Goal: Obtain resource: Obtain resource

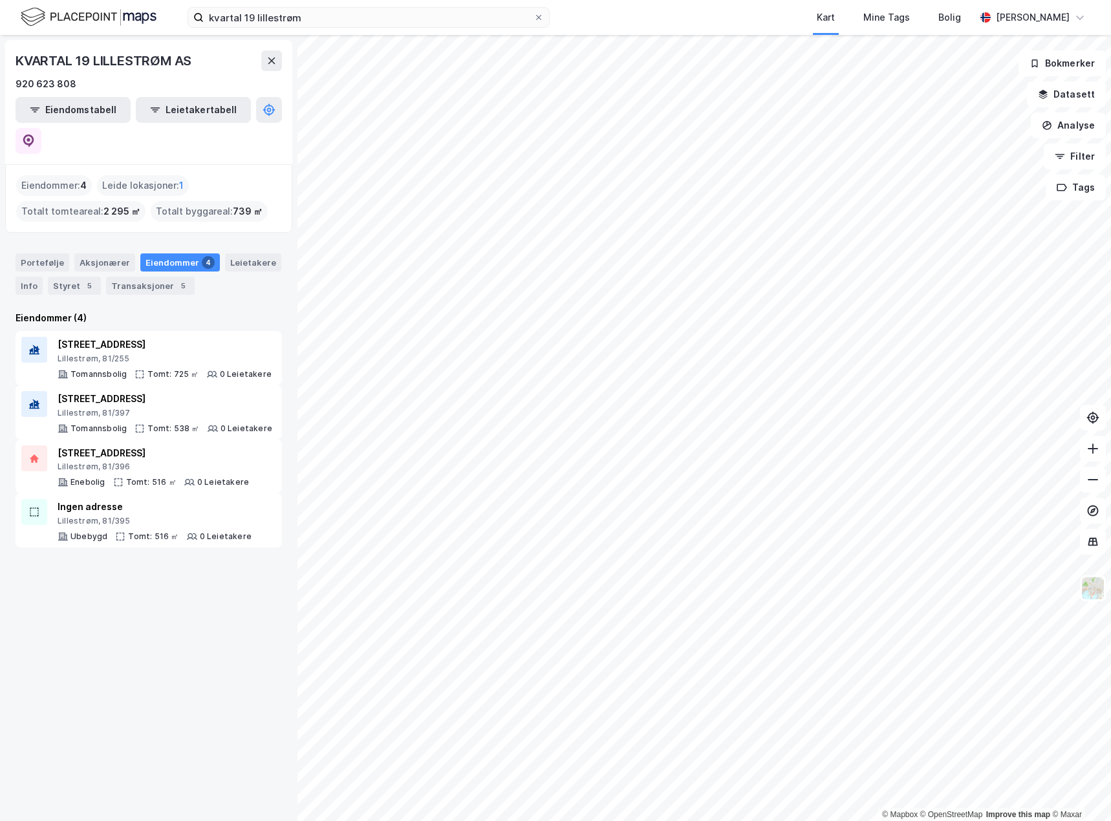
click at [316, 29] on div "kvartal 19 lillestrøm Kart Mine Tags Bolig [PERSON_NAME]" at bounding box center [555, 17] width 1111 height 35
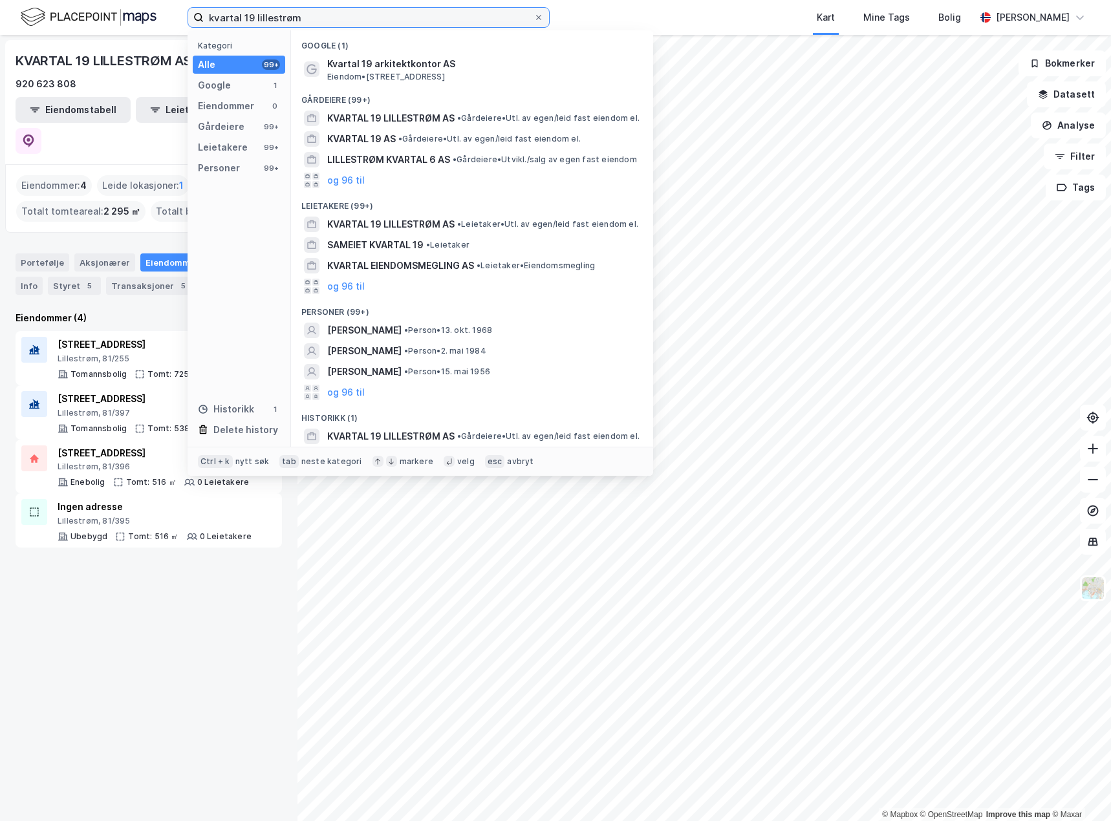
drag, startPoint x: 312, startPoint y: 21, endPoint x: 135, endPoint y: 11, distance: 178.1
click at [135, 11] on div "kvartal 19 lillestrøm Kategori Alle 99+ Google 1 Eiendommer 0 Gårdeiere 99+ Lei…" at bounding box center [555, 17] width 1111 height 35
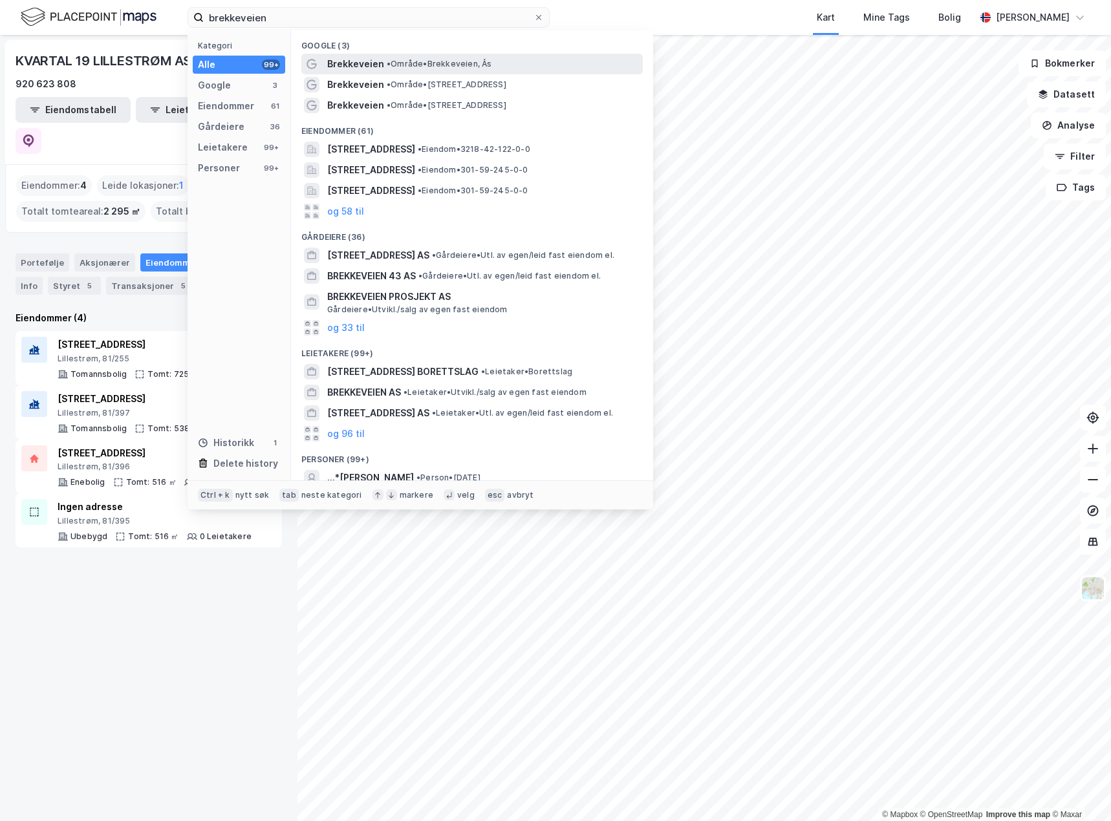
click at [393, 54] on div "Brekkeveien • Område • Brekkeveien, [GEOGRAPHIC_DATA]" at bounding box center [471, 64] width 341 height 21
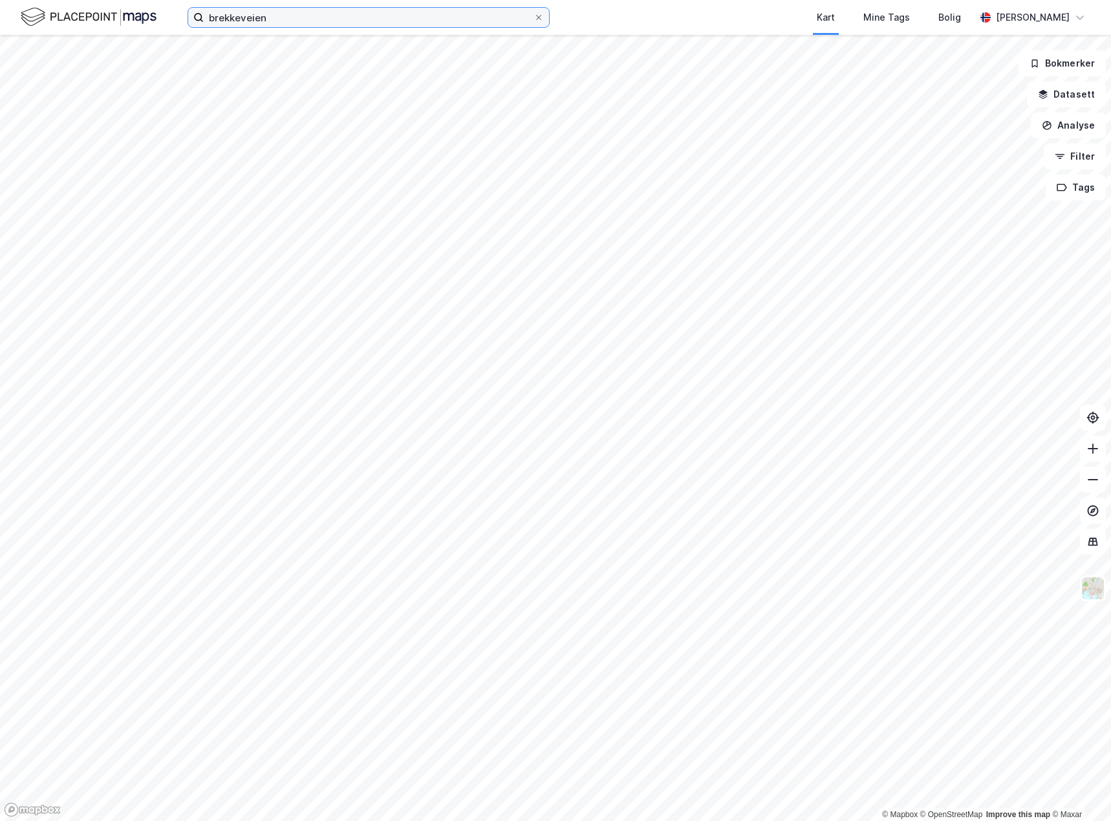
click at [297, 10] on input "brekkeveien" at bounding box center [369, 17] width 330 height 19
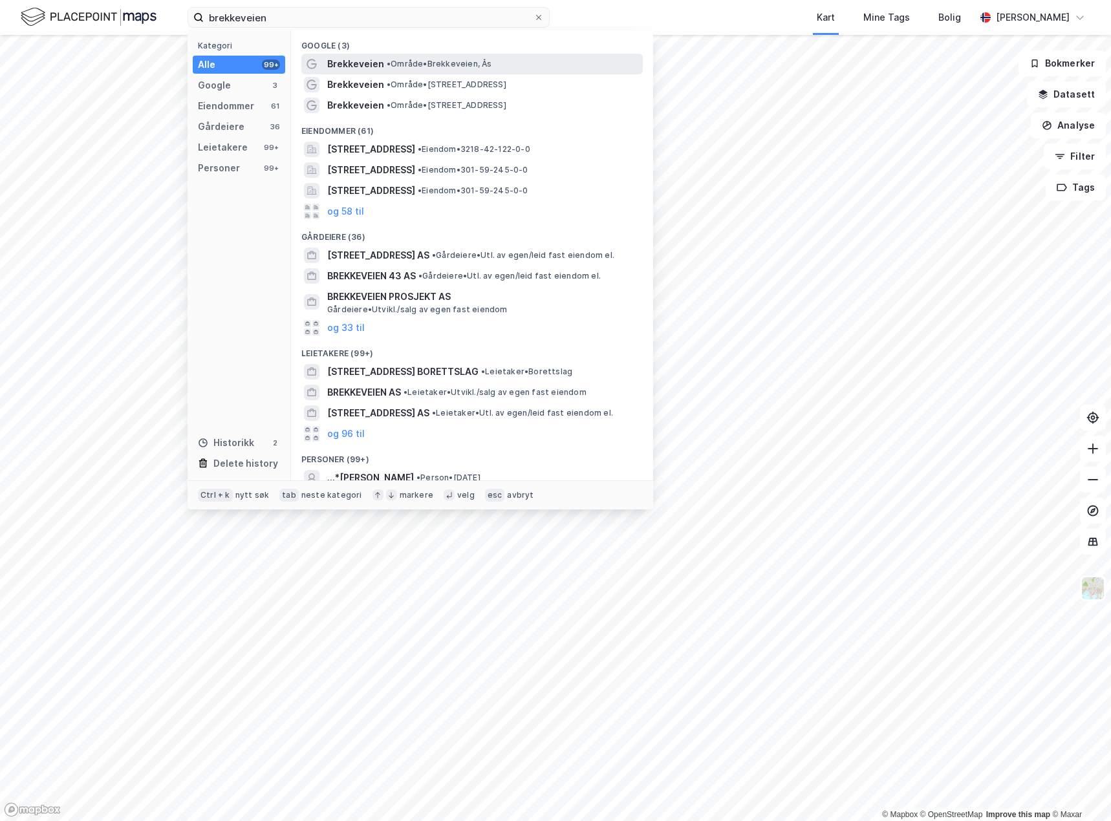
click at [503, 63] on div "Brekkeveien • Område • Brekkeveien, [GEOGRAPHIC_DATA]" at bounding box center [483, 64] width 313 height 16
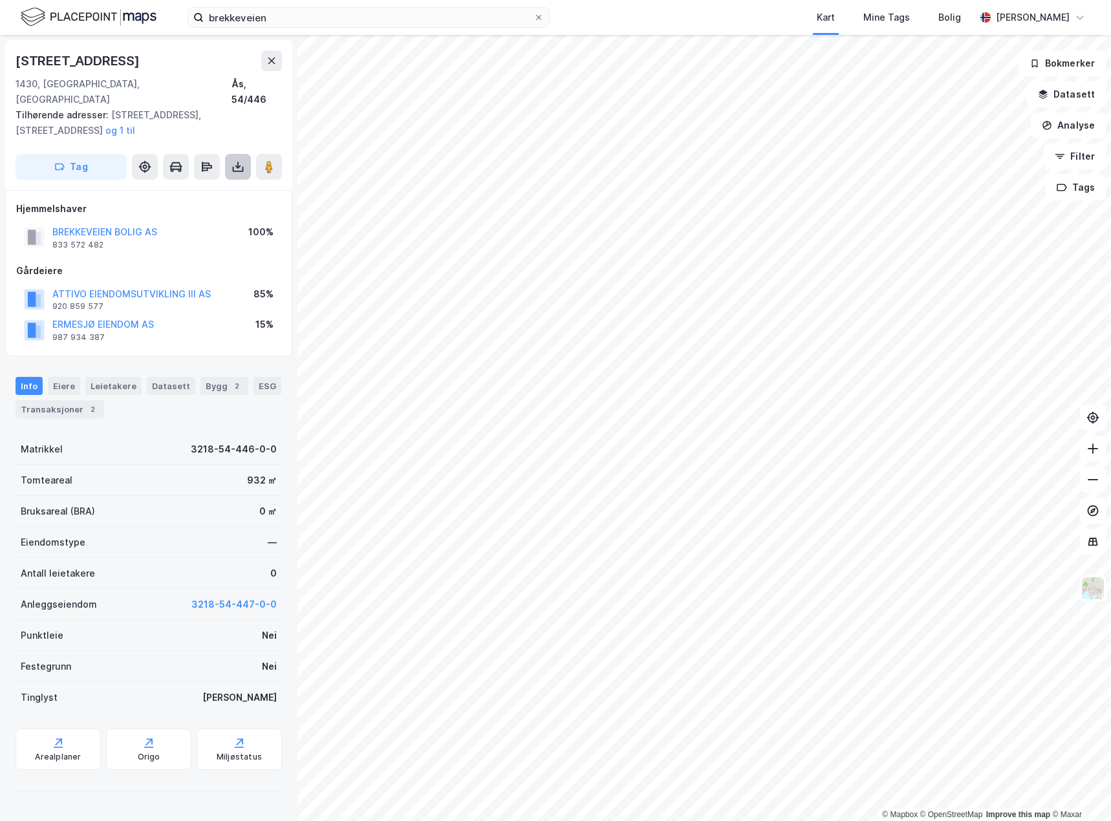
click at [237, 160] on icon at bounding box center [238, 166] width 13 height 13
click at [221, 182] on div "Last ned grunnbok" at bounding box center [182, 192] width 138 height 21
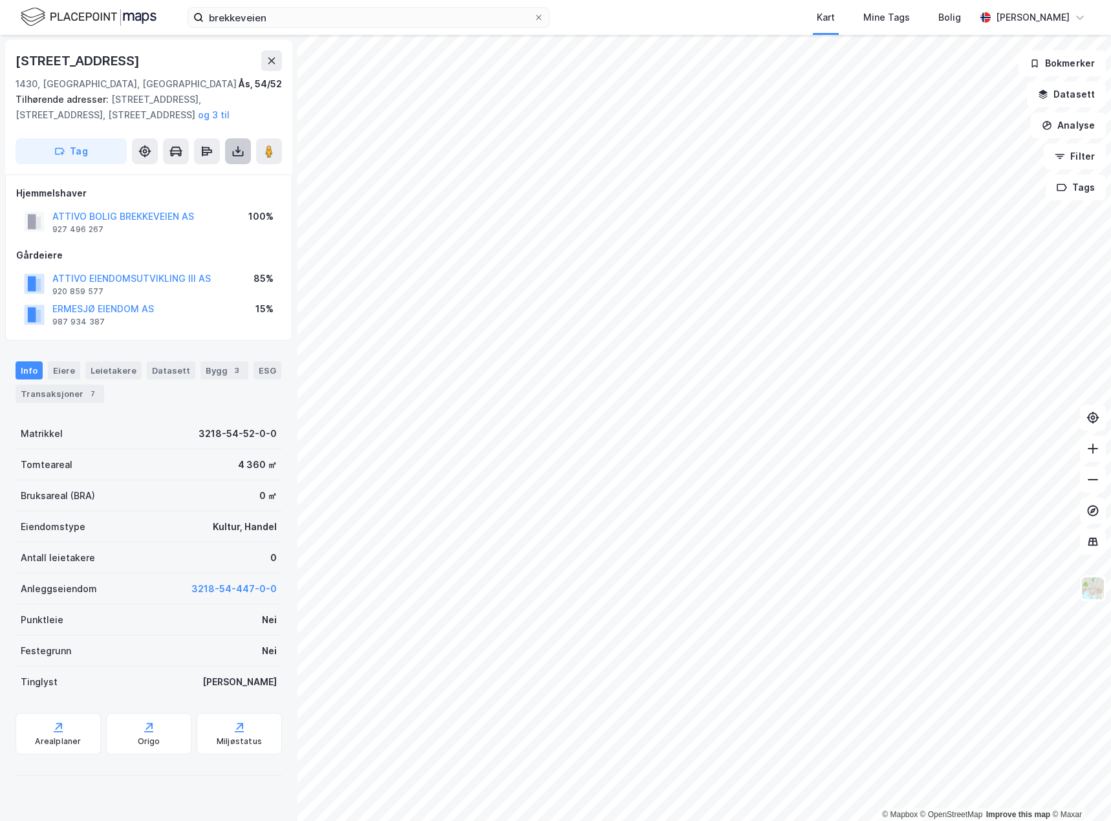
click at [242, 155] on icon at bounding box center [238, 151] width 13 height 13
click at [195, 177] on div "Last ned grunnbok" at bounding box center [173, 177] width 75 height 10
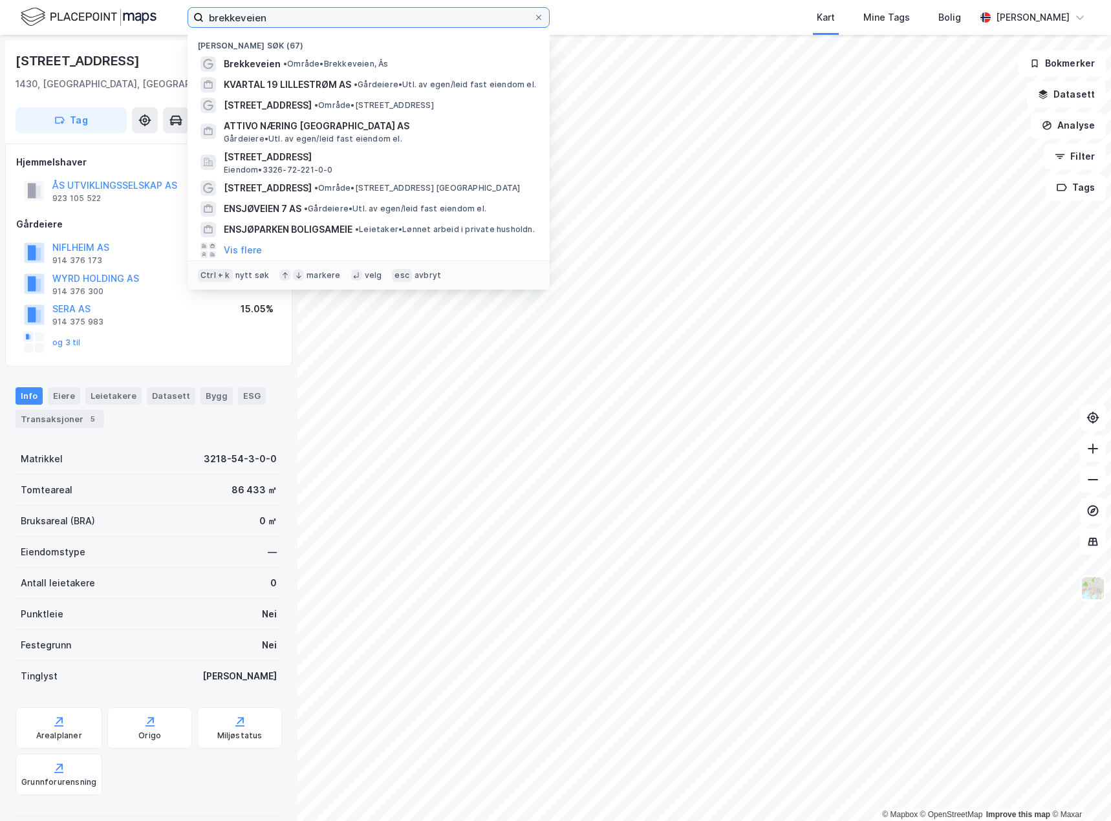
drag, startPoint x: 274, startPoint y: 24, endPoint x: 165, endPoint y: 5, distance: 110.4
click at [171, 8] on div "brekkeveien Nylige søk (67) Brekkeveien • Område • Brekkeveien, Ås KVARTAL 19 L…" at bounding box center [555, 17] width 1111 height 35
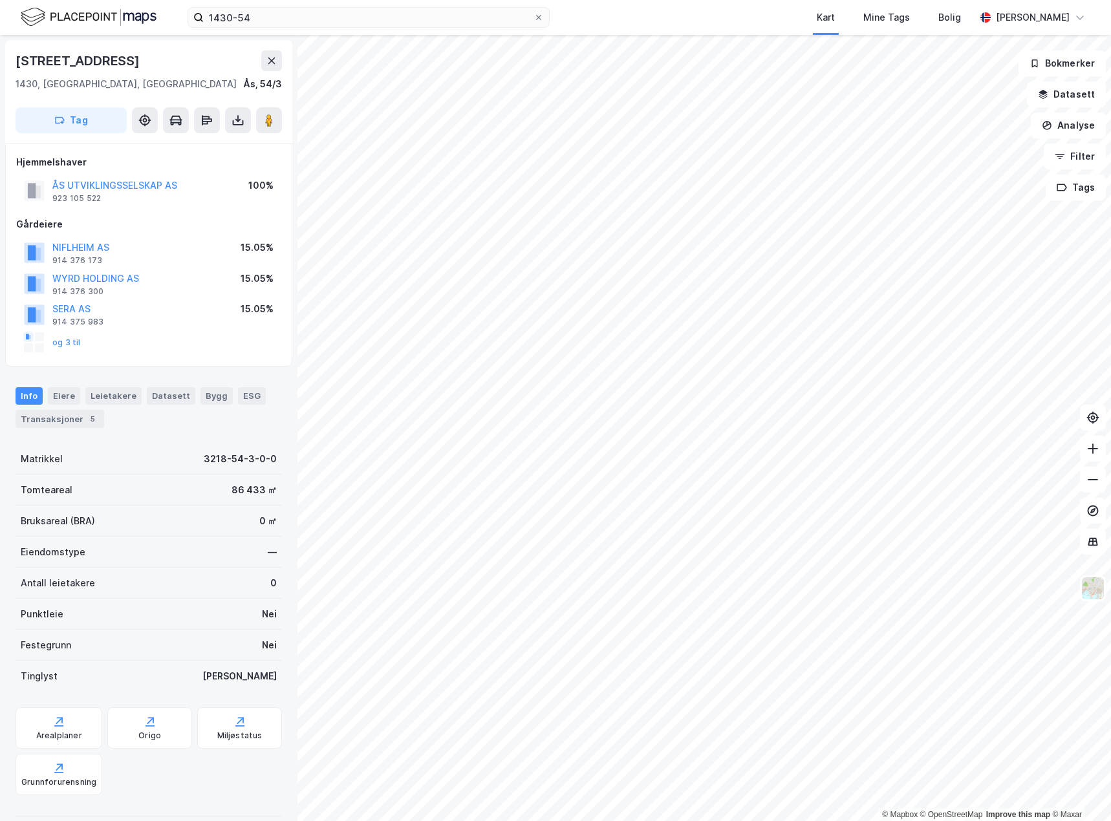
click at [114, 85] on div "1430, Ås, [GEOGRAPHIC_DATA], 54/3" at bounding box center [149, 84] width 266 height 16
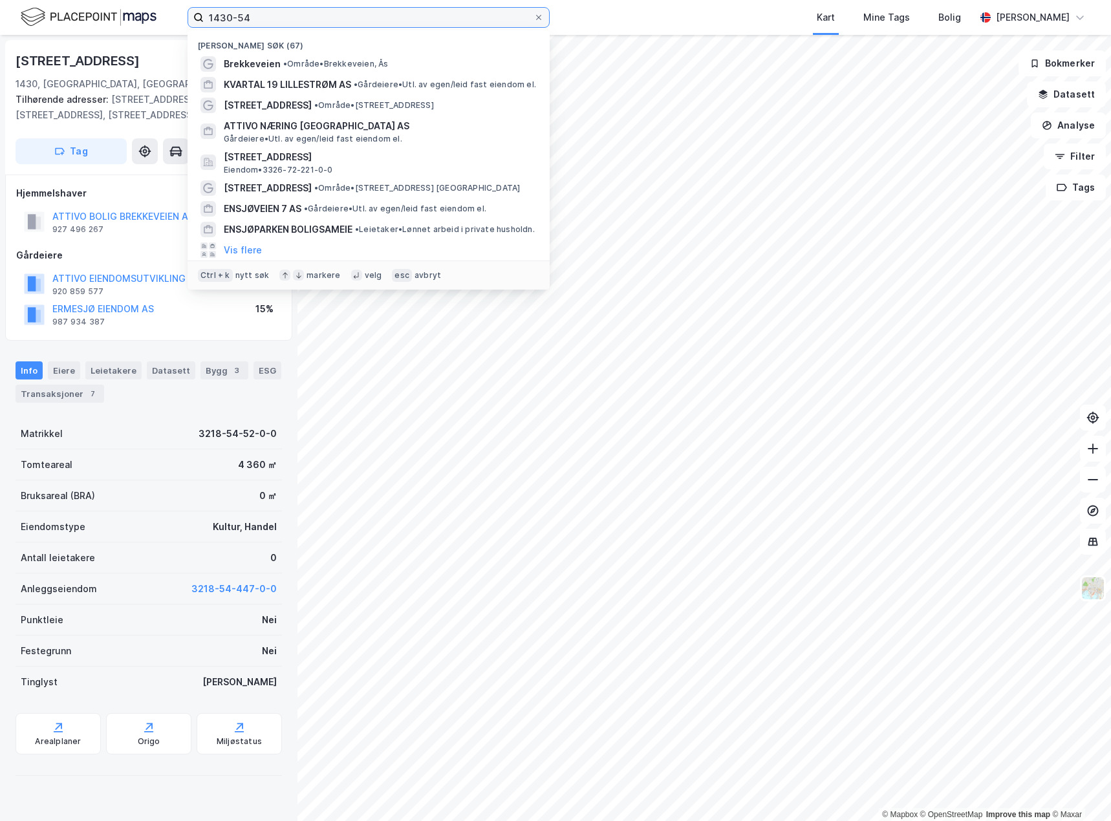
click at [277, 16] on input "1430-54" at bounding box center [369, 17] width 330 height 19
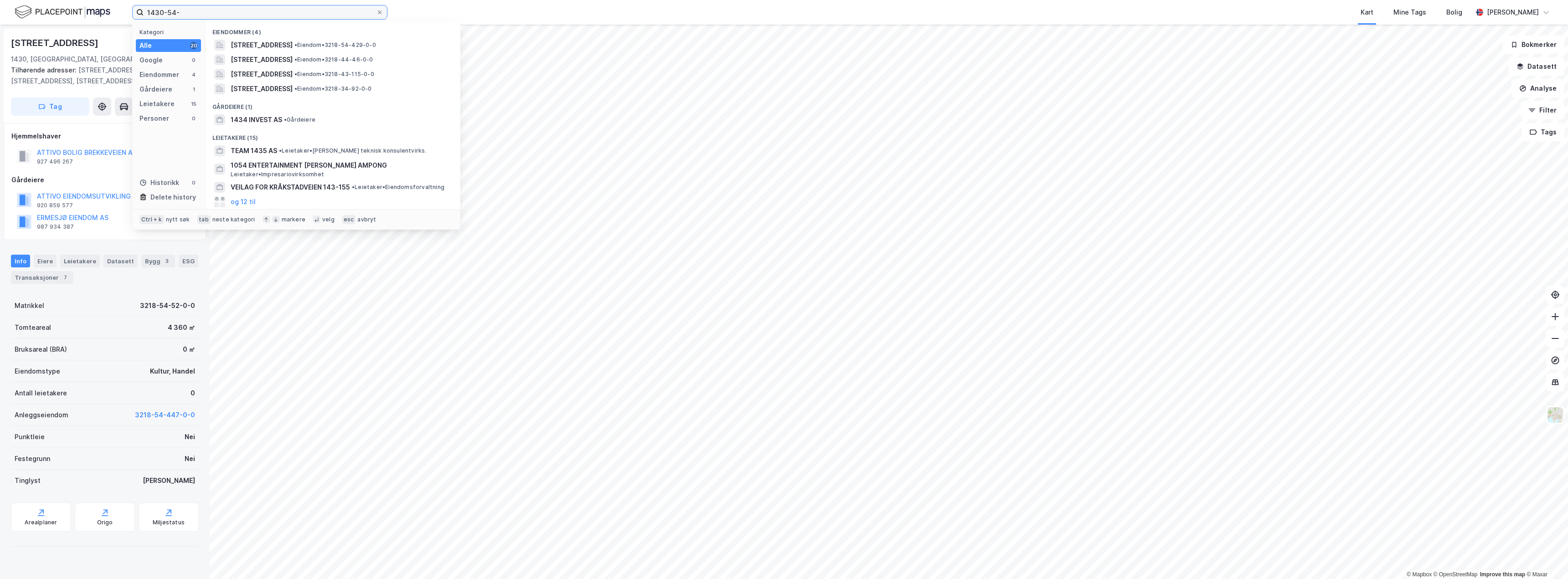
drag, startPoint x: 175, startPoint y: 11, endPoint x: 132, endPoint y: 14, distance: 43.1
click at [132, 14] on div "1430-54- Kategori Alle 20 Google 0 Eiendommer 4 Gårdeiere 1 Leietakere 15 Perso…" at bounding box center [784, 12] width 1568 height 25
type input "-"
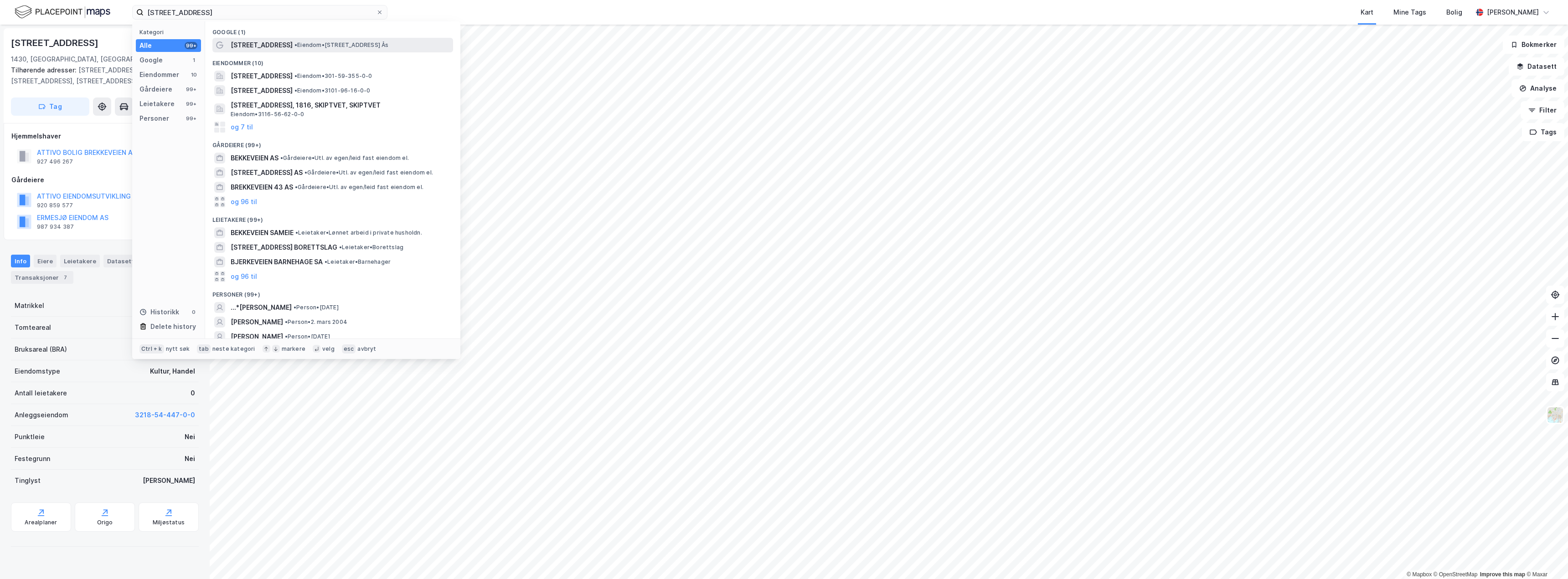
click at [311, 46] on span "• Eiendom • [STREET_ADDRESS] Ås" at bounding box center [342, 45] width 94 height 7
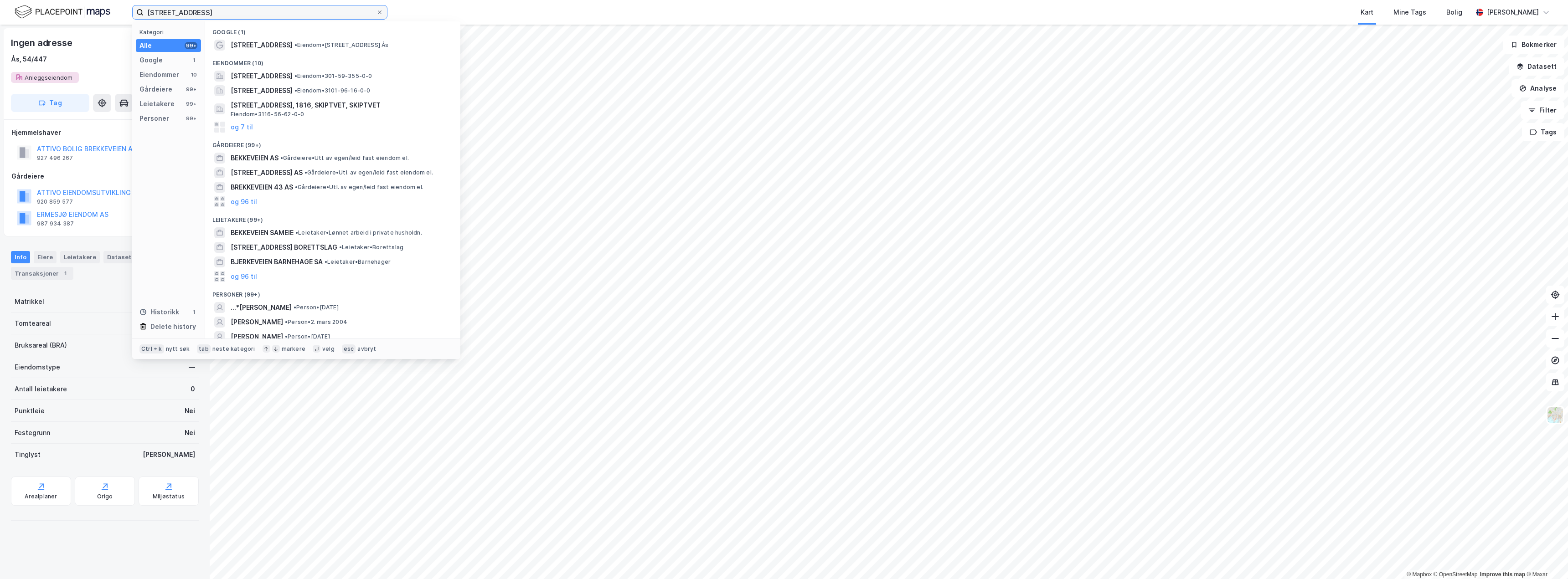
drag, startPoint x: 202, startPoint y: 13, endPoint x: 106, endPoint y: 12, distance: 96.0
click at [106, 12] on div "[STREET_ADDRESS] Kategori Alle 99+ Google 1 Eiendommer 10 Gårdeiere 99+ Leietak…" at bounding box center [784, 12] width 1568 height 25
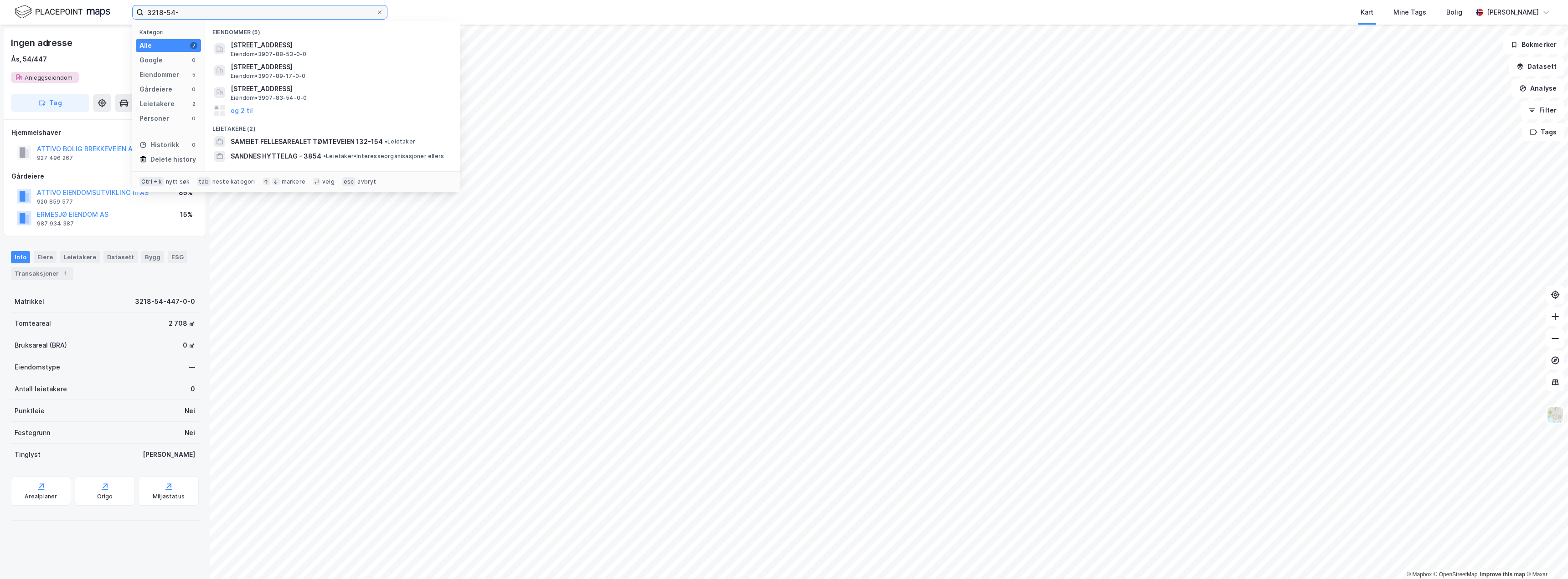
type input "3218-54-"
